Goal: Transaction & Acquisition: Purchase product/service

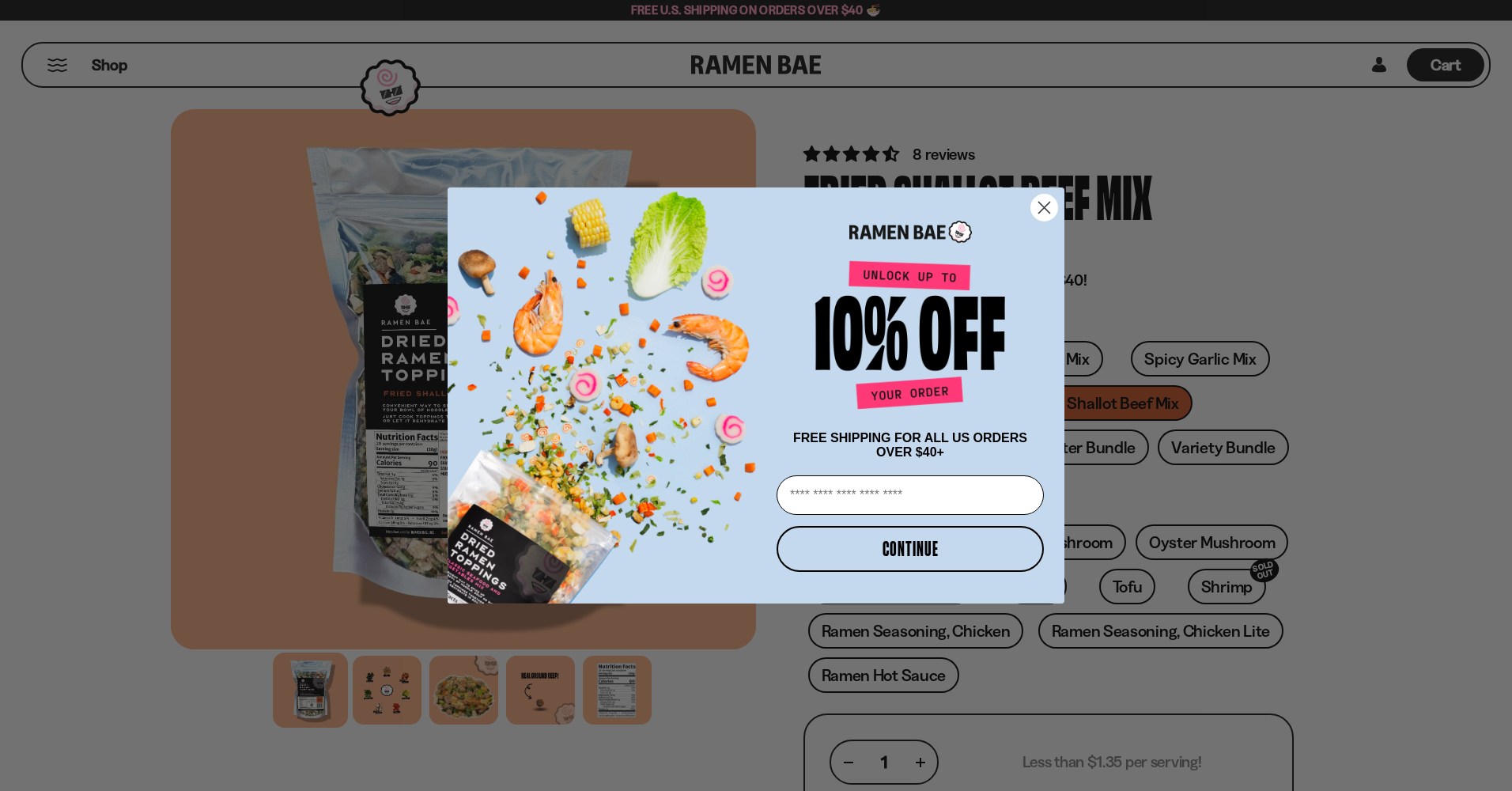
click at [1045, 196] on circle "Close dialog" at bounding box center [1044, 207] width 26 height 26
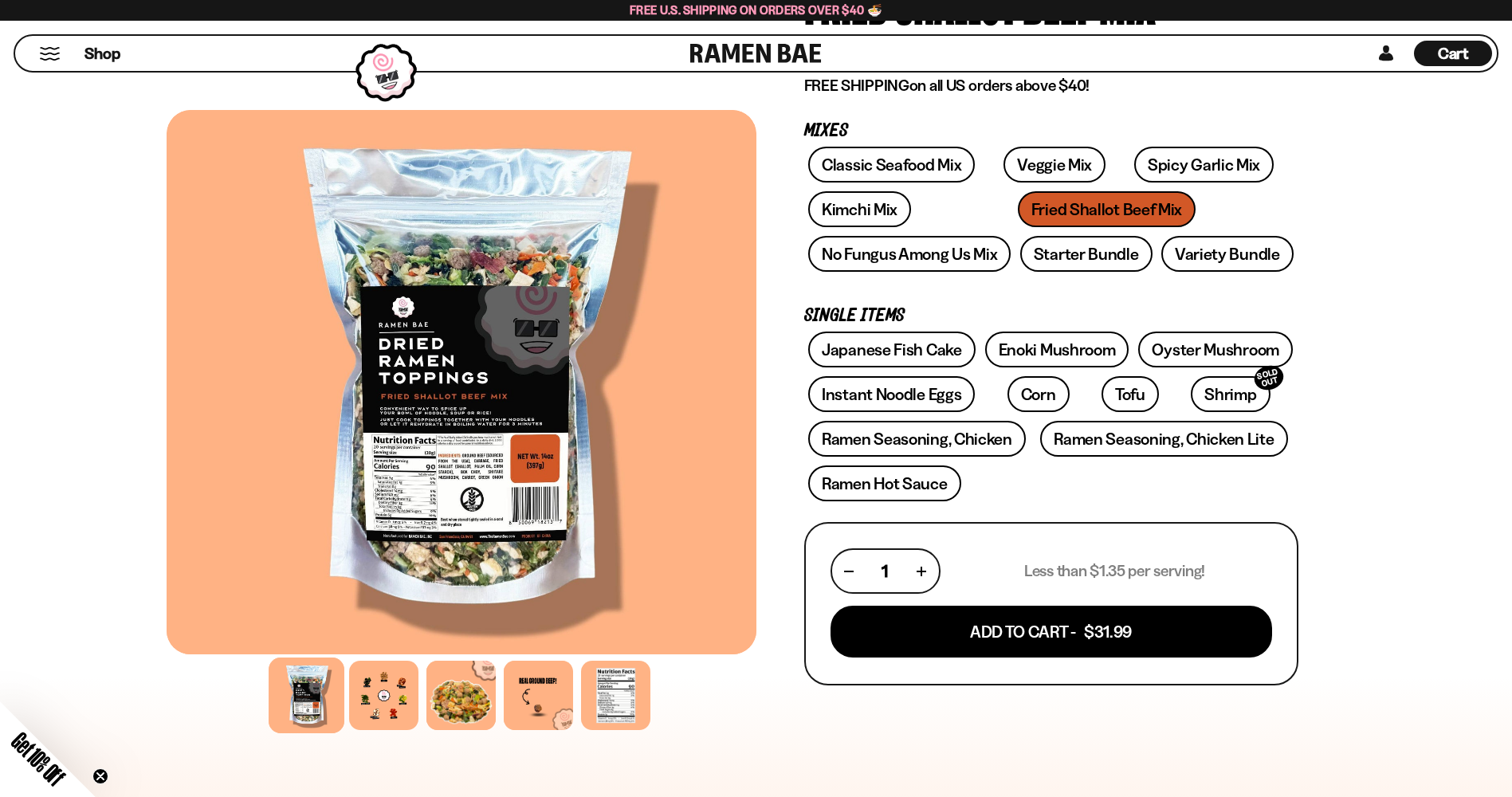
scroll to position [159, 0]
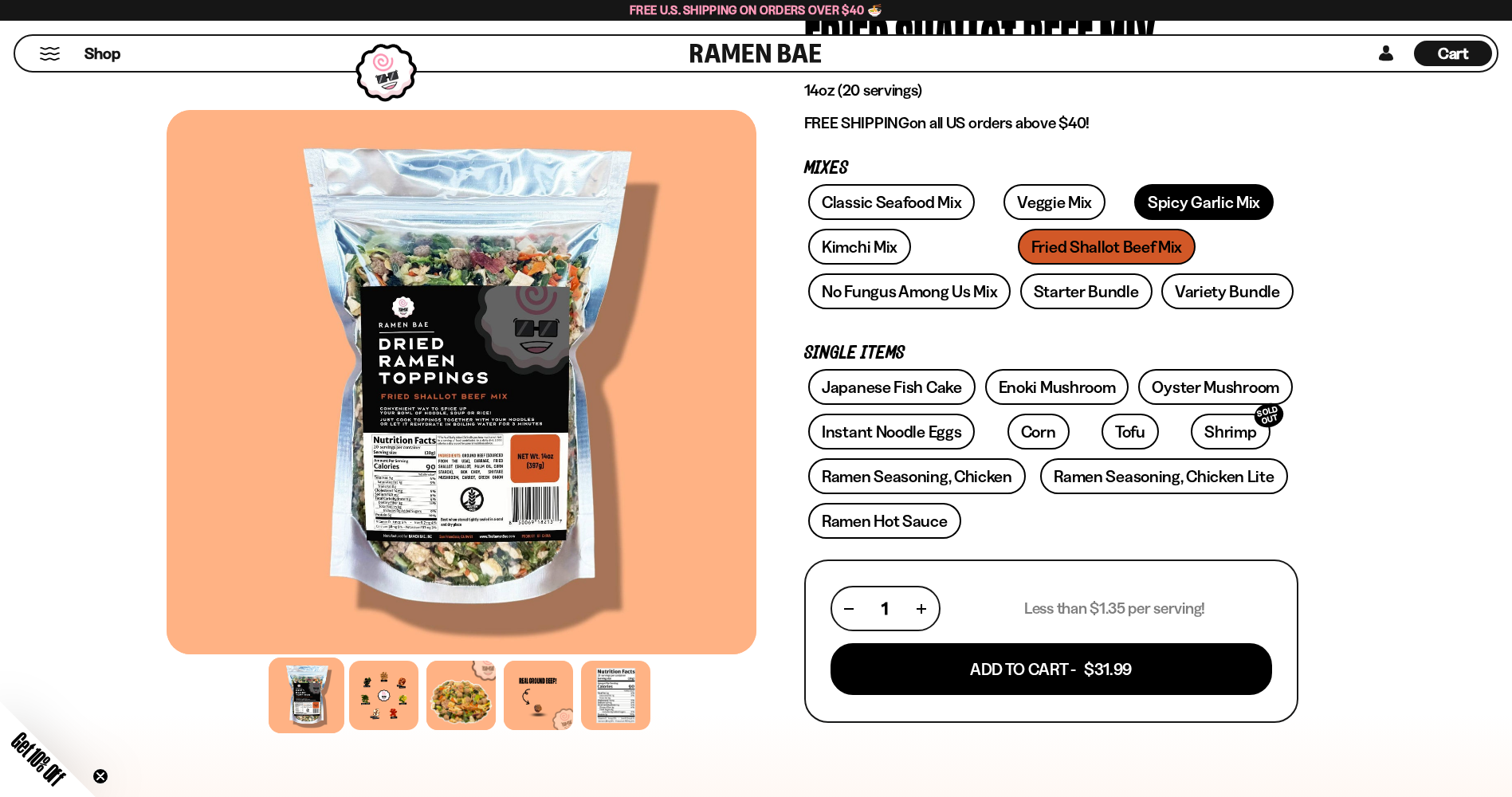
click at [1184, 194] on link "Spicy Garlic Mix" at bounding box center [1203, 201] width 139 height 35
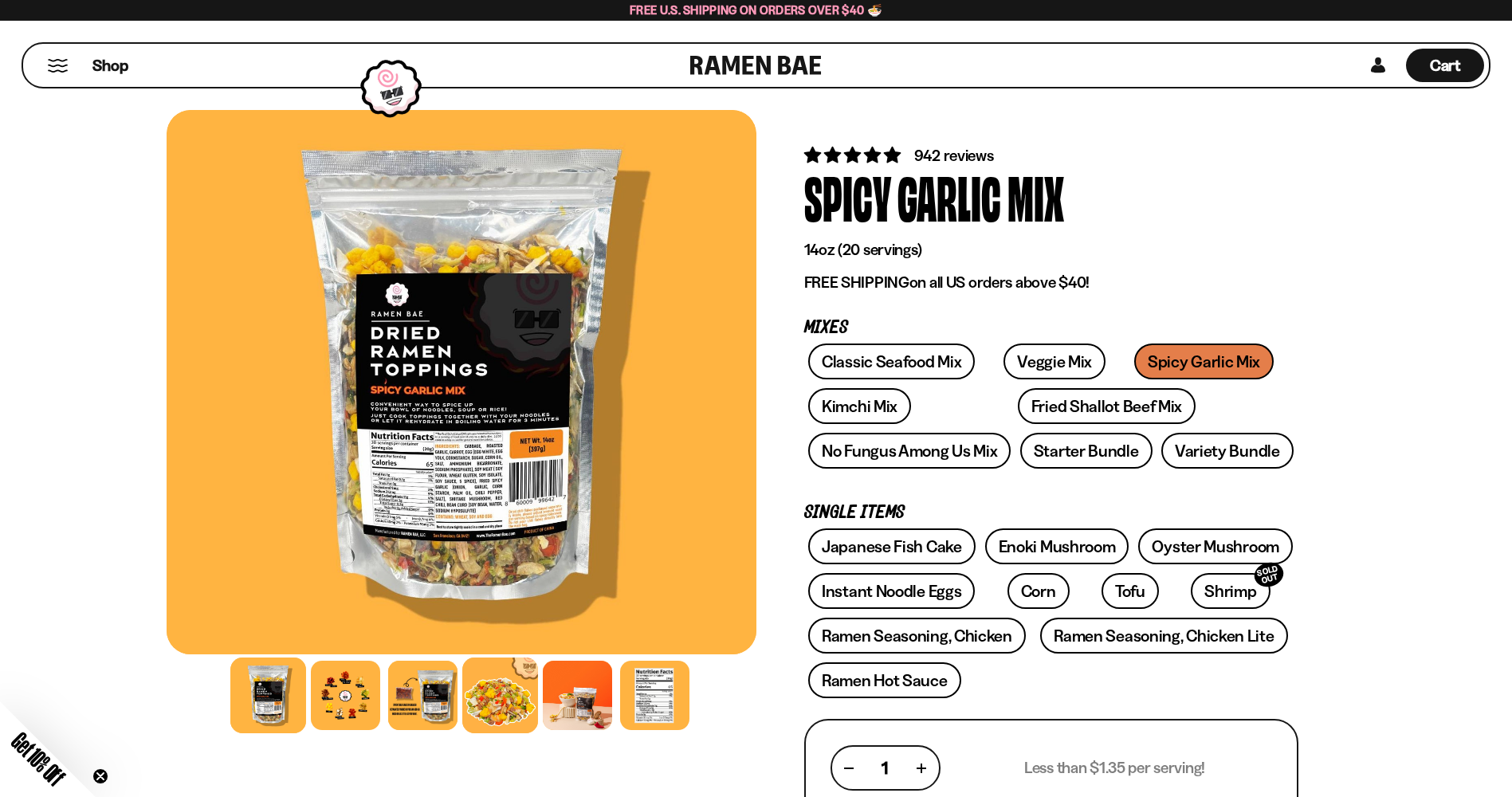
click at [516, 696] on div at bounding box center [499, 695] width 76 height 76
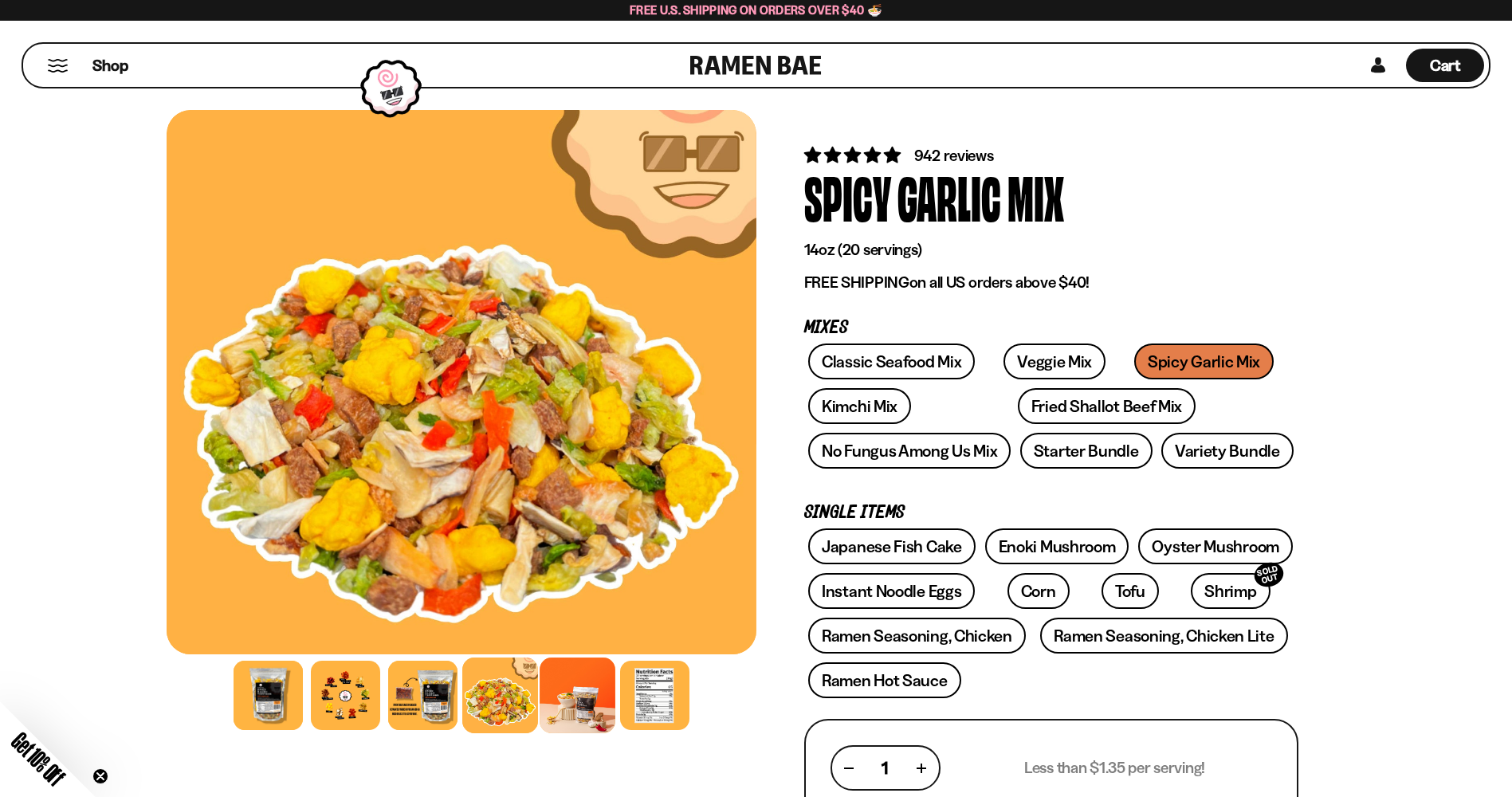
click at [569, 691] on div at bounding box center [577, 695] width 76 height 76
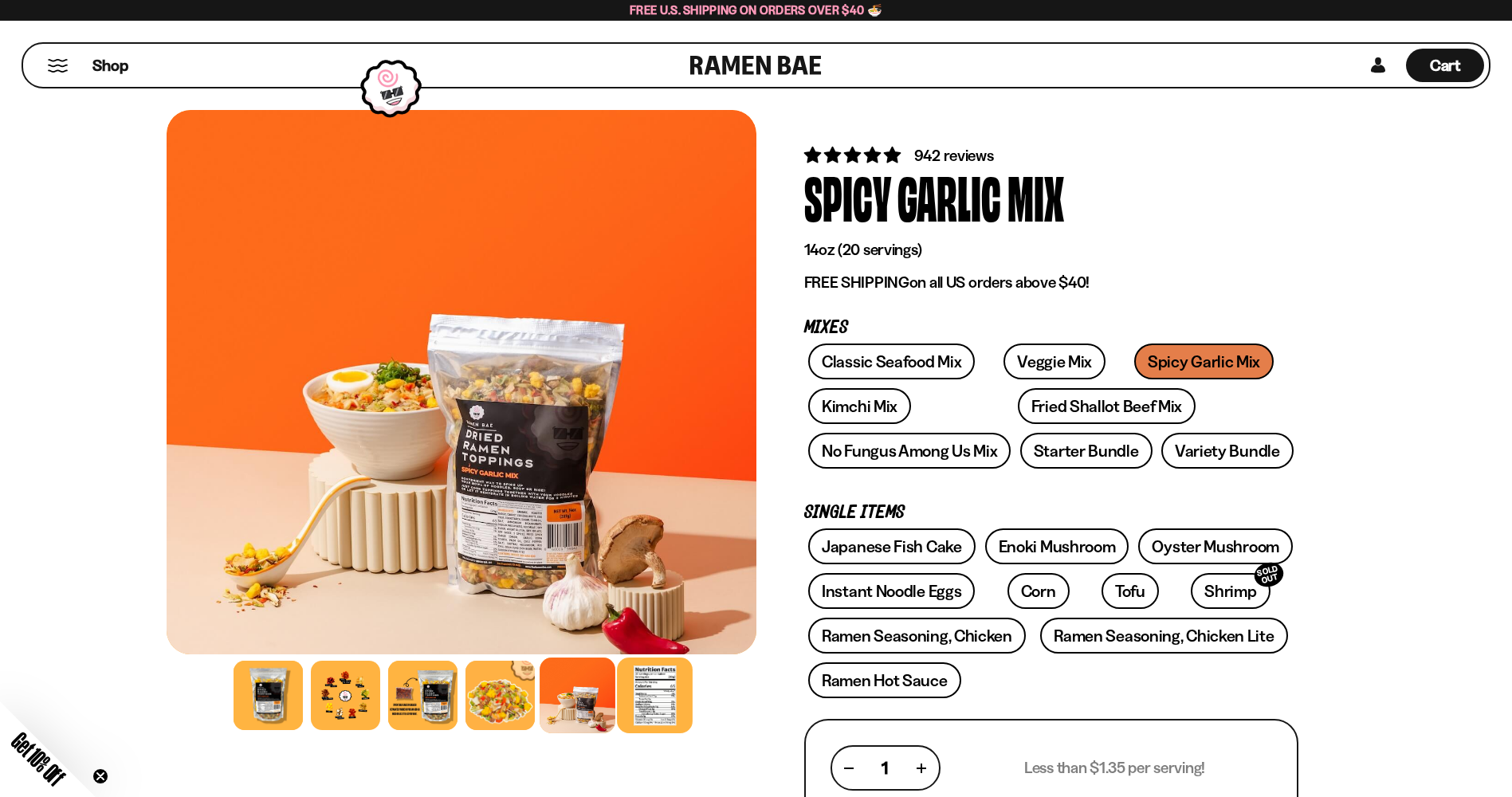
click at [632, 684] on div at bounding box center [654, 695] width 76 height 76
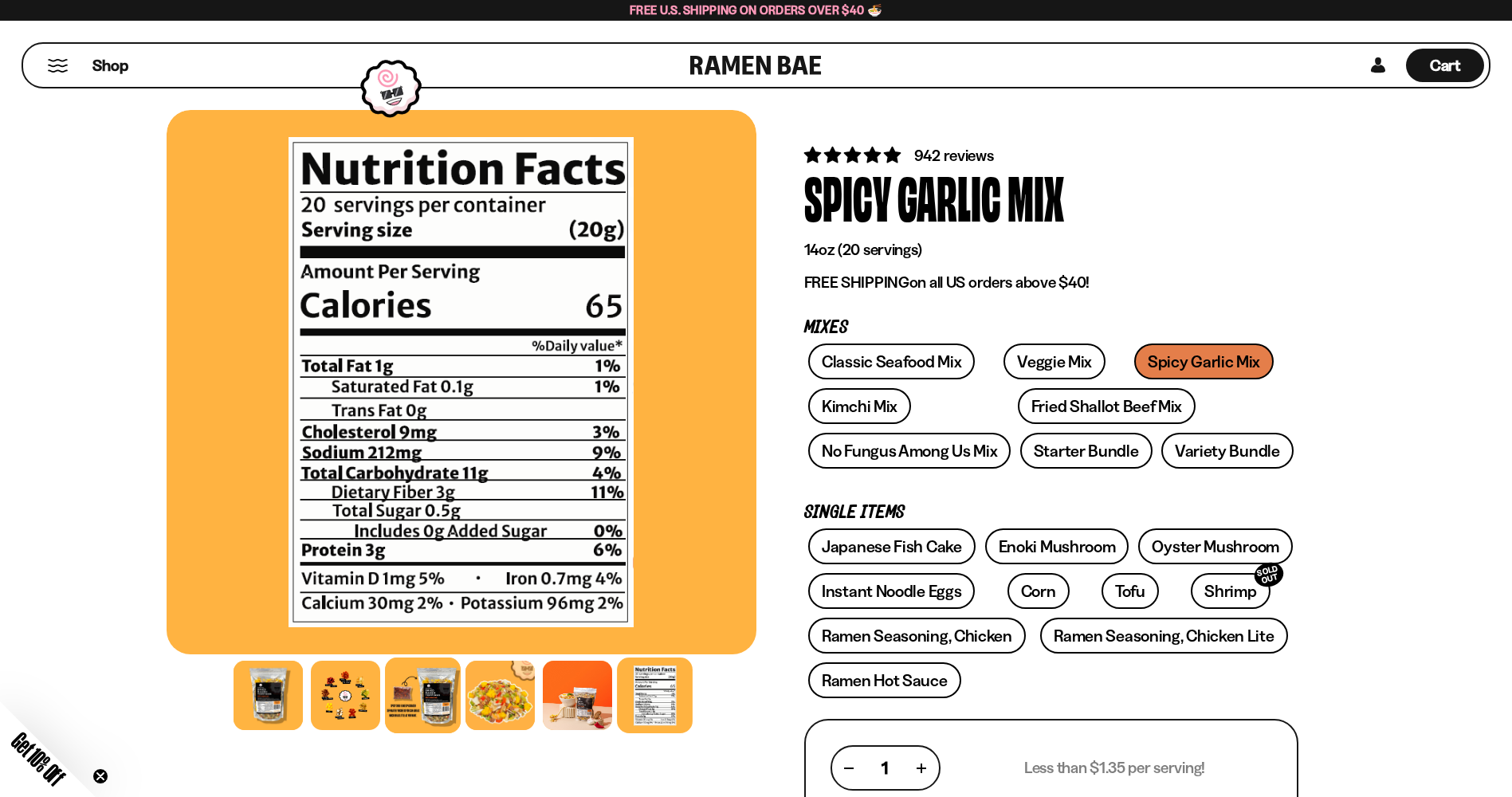
click at [428, 697] on div at bounding box center [422, 695] width 76 height 76
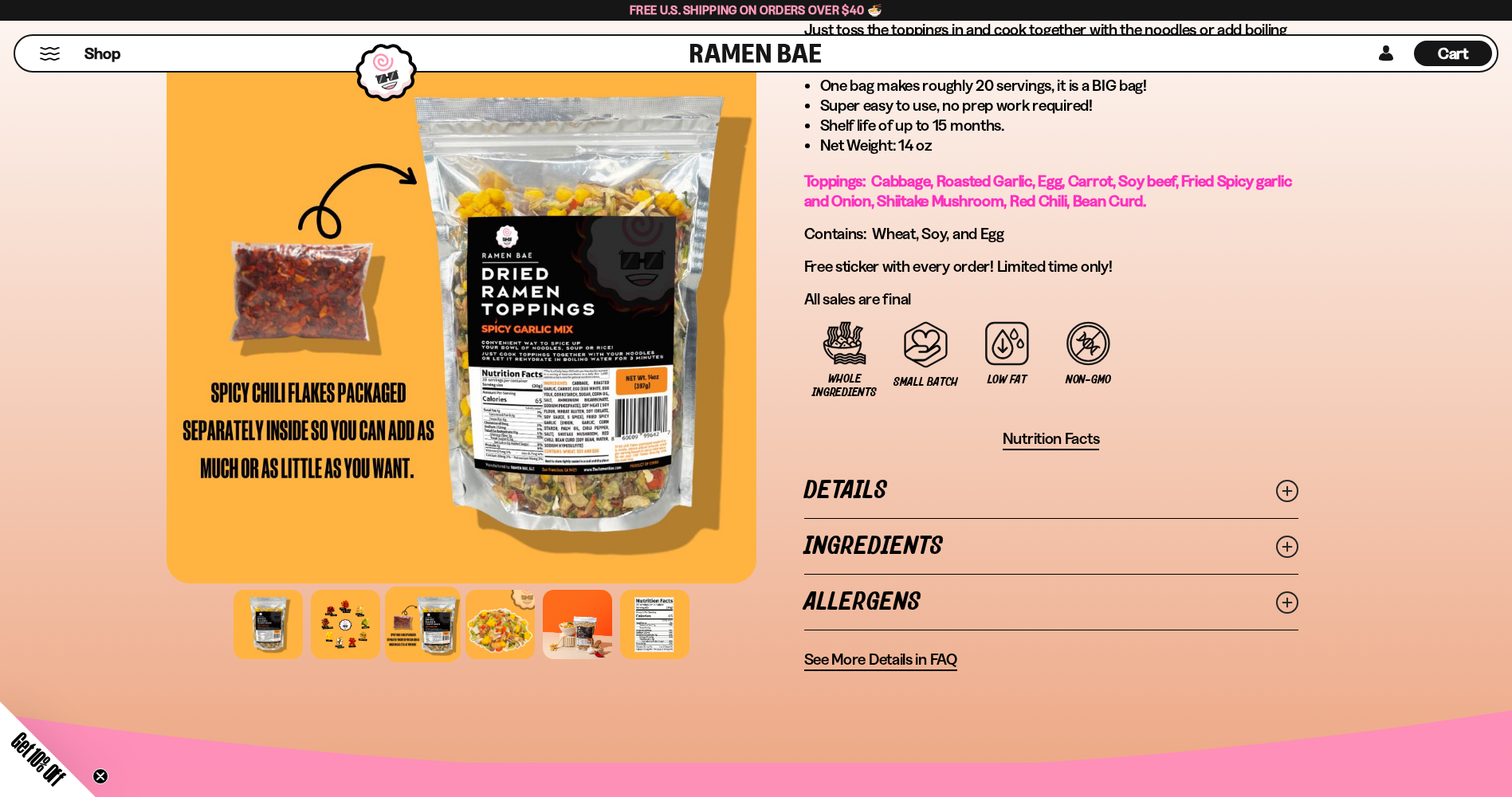
scroll to position [956, 0]
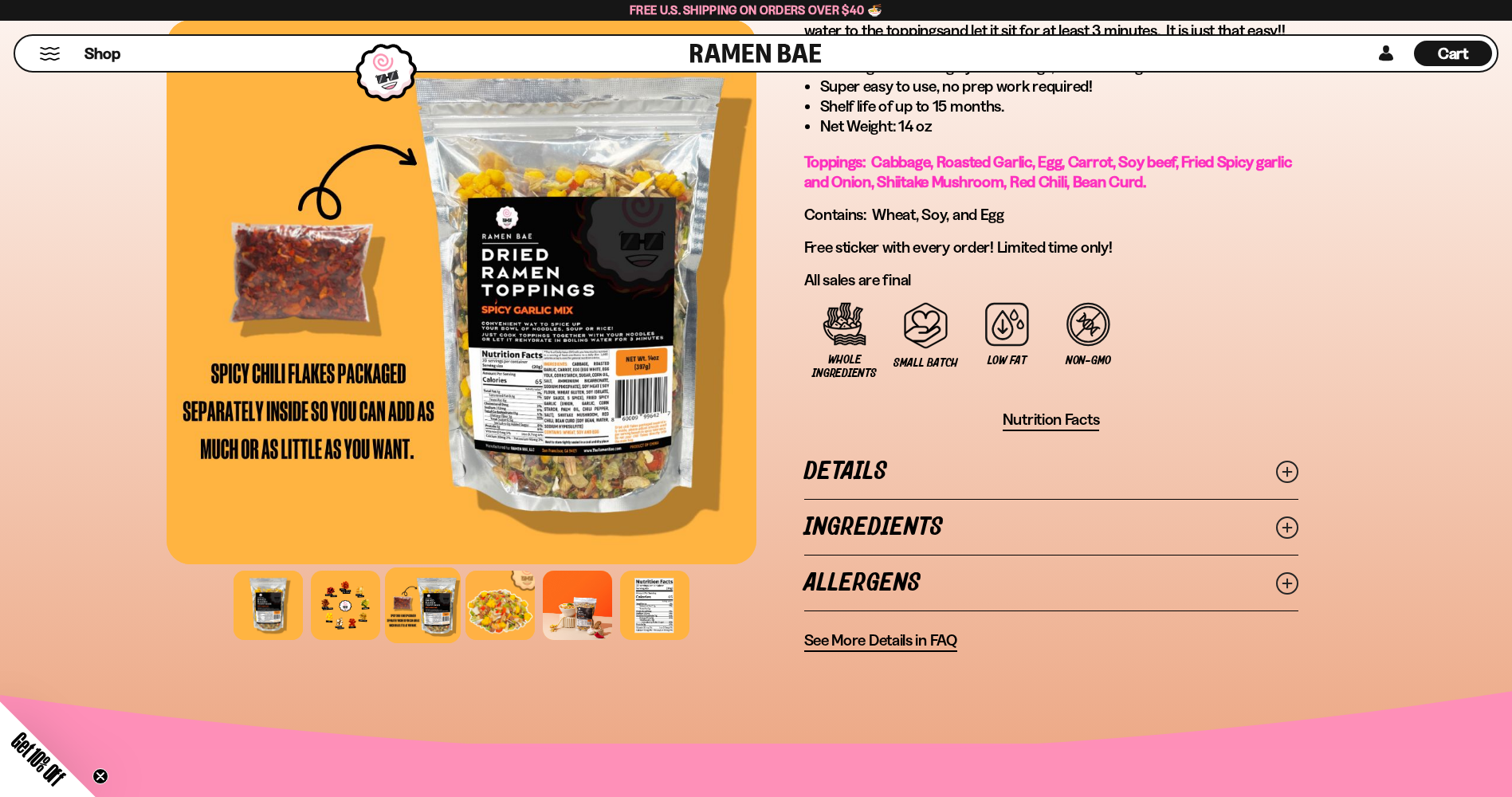
click at [1289, 526] on icon at bounding box center [1286, 528] width 23 height 23
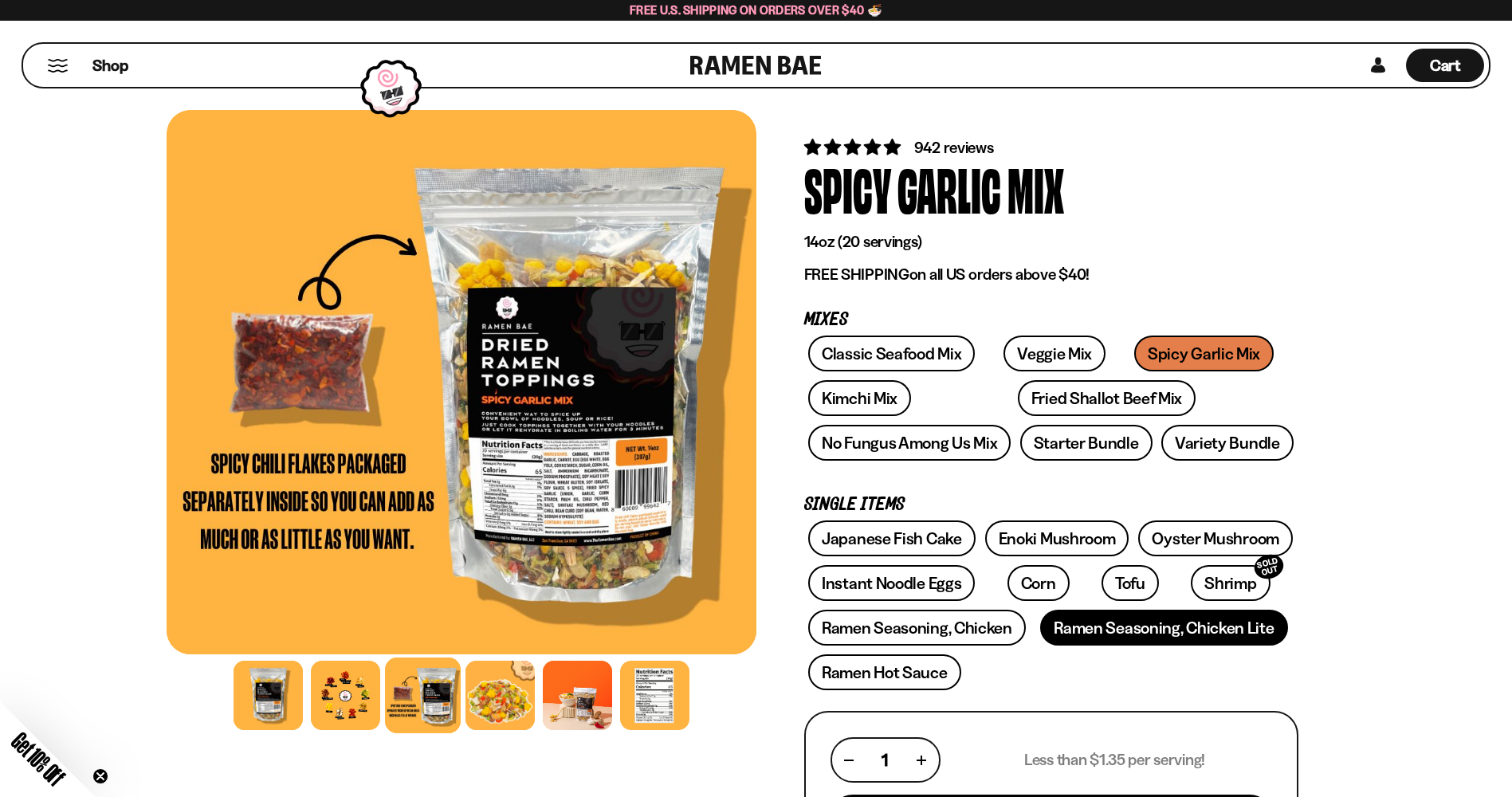
scroll to position [0, 0]
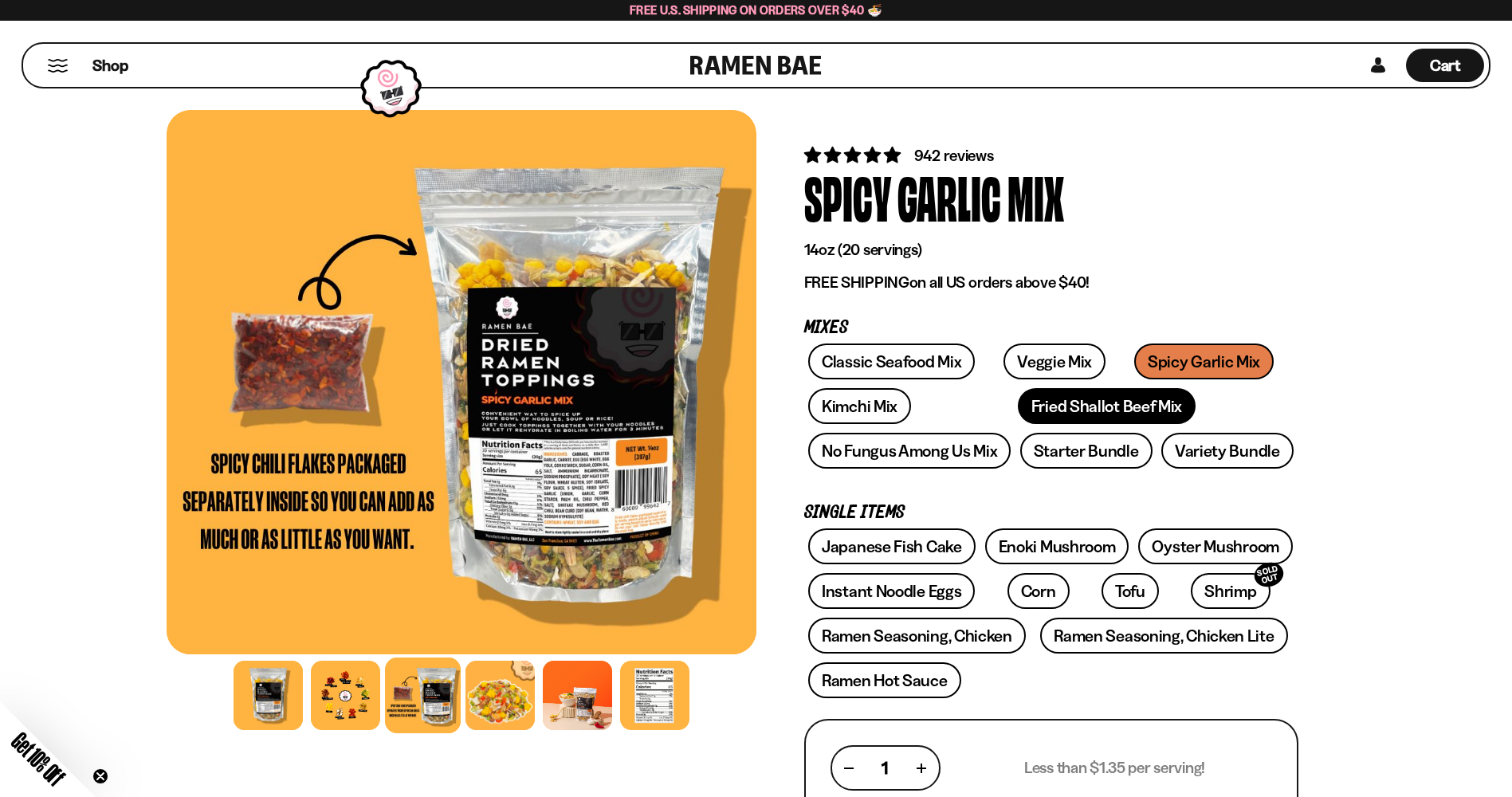
click at [1018, 412] on link "Fried Shallot Beef Mix" at bounding box center [1106, 406] width 177 height 35
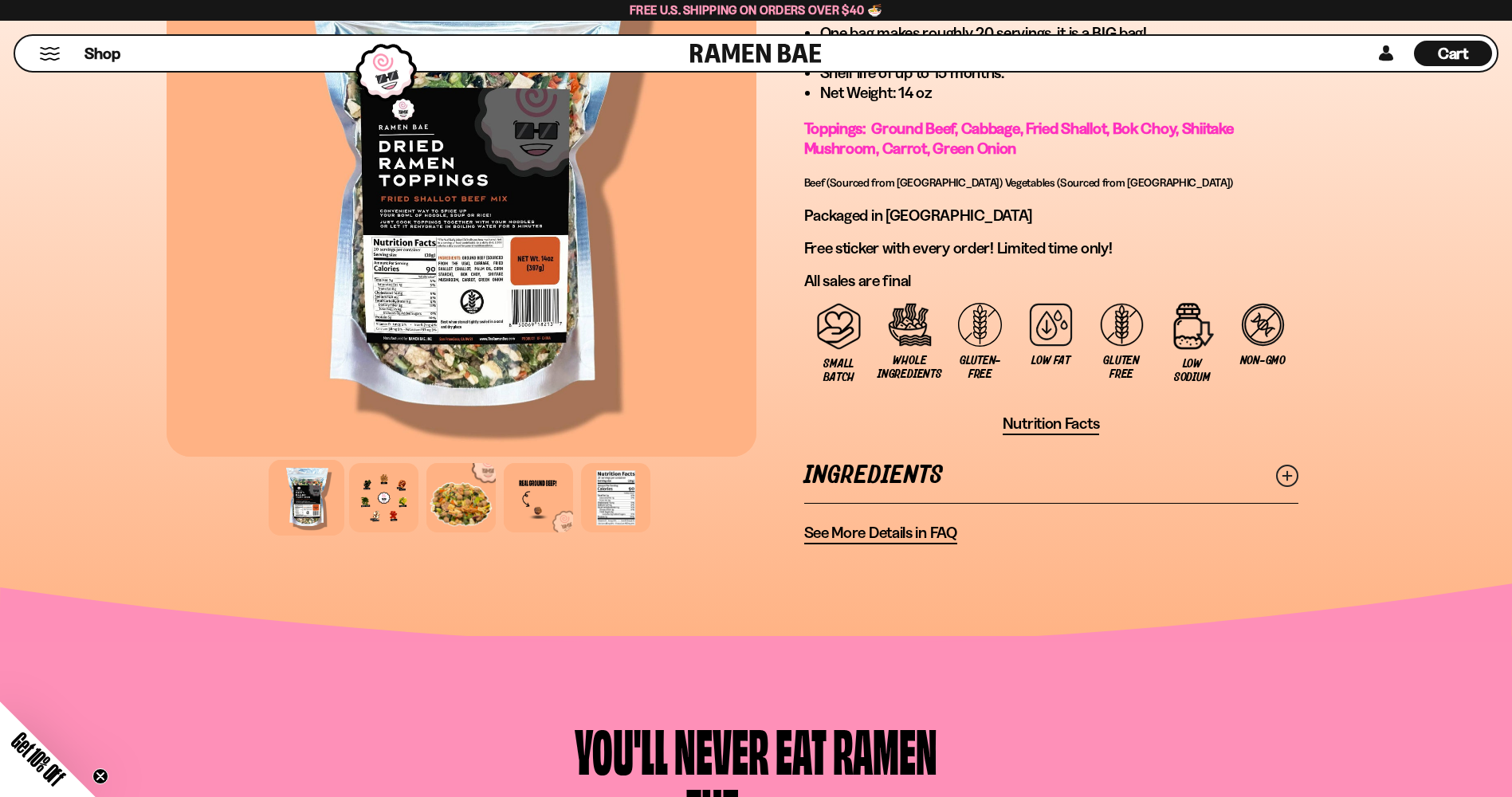
scroll to position [1196, 0]
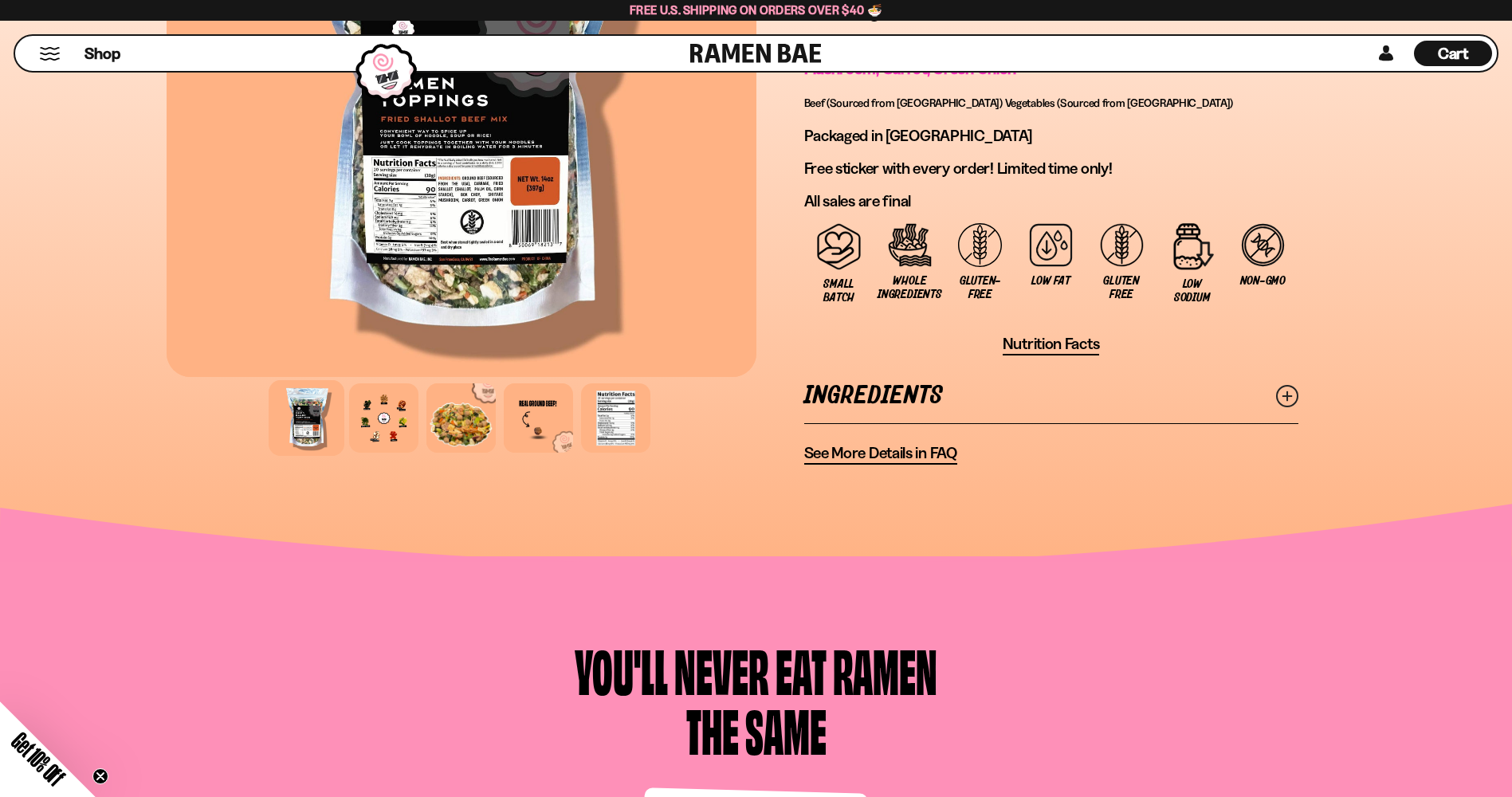
click at [1288, 393] on icon at bounding box center [1286, 396] width 23 height 23
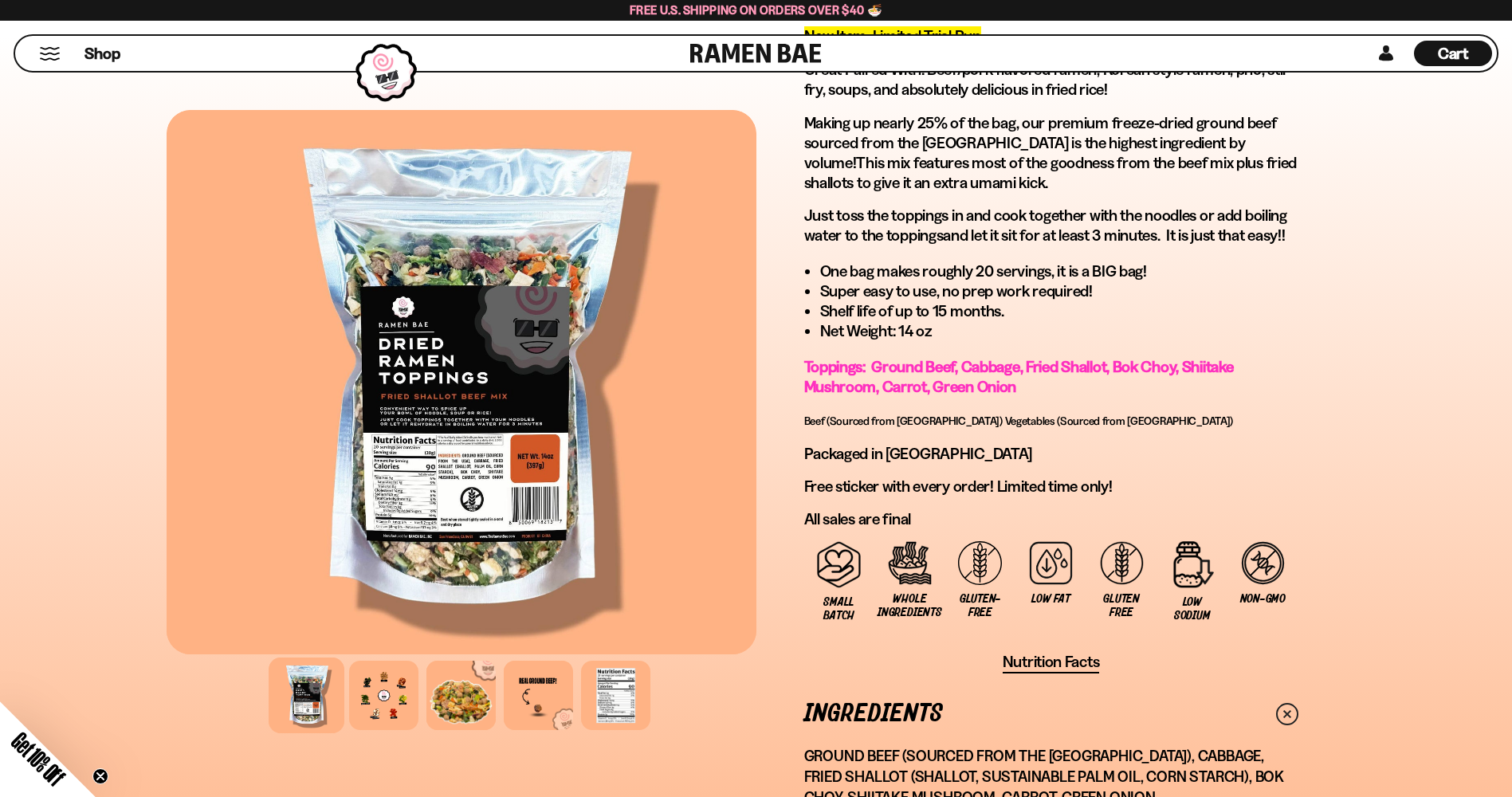
scroll to position [877, 0]
